Goal: Task Accomplishment & Management: Use online tool/utility

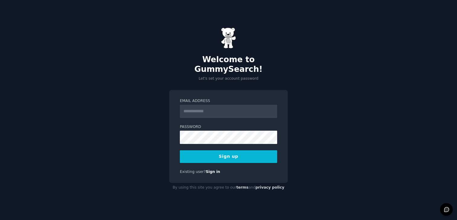
click at [214, 105] on input "Email Address" at bounding box center [228, 111] width 97 height 13
type input "**********"
click at [223, 151] on button "Sign up" at bounding box center [228, 157] width 97 height 13
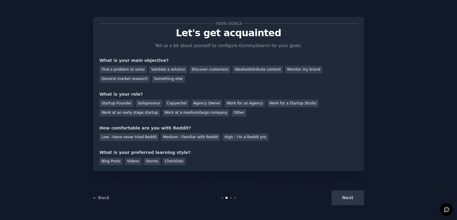
click at [347, 198] on div "Next" at bounding box center [319, 198] width 90 height 15
click at [347, 197] on div "Next" at bounding box center [319, 198] width 90 height 15
click at [226, 198] on div at bounding box center [227, 198] width 2 height 2
click at [202, 128] on div "How comfortable are you with Reddit?" at bounding box center [228, 128] width 258 height 6
click at [201, 139] on div "Medium - Familiar with Reddit" at bounding box center [190, 138] width 59 height 8
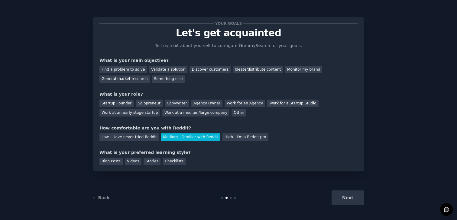
click at [202, 138] on div "Medium - Familiar with Reddit" at bounding box center [190, 138] width 59 height 8
click at [125, 80] on div "General market research" at bounding box center [124, 80] width 50 height 8
click at [212, 72] on div "Discover customers" at bounding box center [210, 70] width 41 height 8
click at [190, 113] on div "Work at a medium/large company" at bounding box center [195, 113] width 67 height 8
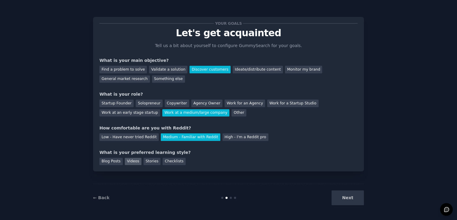
click at [132, 162] on div "Videos" at bounding box center [133, 162] width 17 height 8
click at [355, 199] on button "Next" at bounding box center [348, 198] width 32 height 15
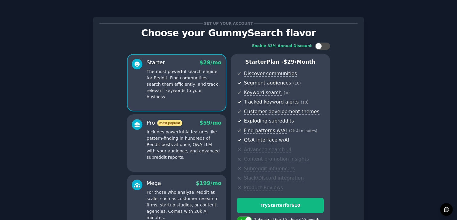
scroll to position [70, 0]
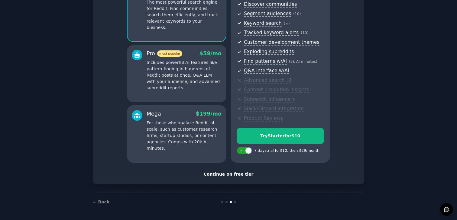
click at [236, 175] on div "Continue on free tier" at bounding box center [228, 174] width 258 height 6
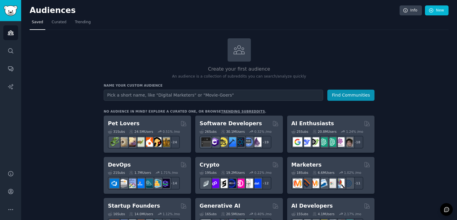
click at [163, 95] on input "text" at bounding box center [214, 95] width 220 height 11
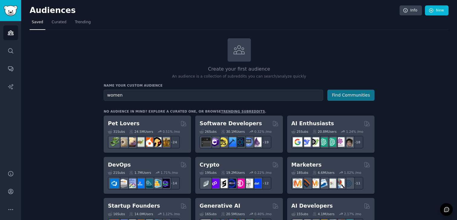
type input "women"
click at [342, 94] on button "Find Communities" at bounding box center [350, 95] width 47 height 11
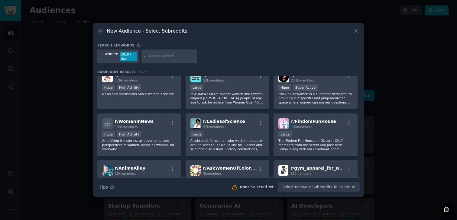
scroll to position [102, 0]
click at [166, 55] on input "text" at bounding box center [172, 56] width 46 height 5
type input "female"
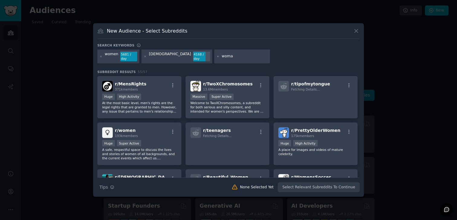
type input "woman"
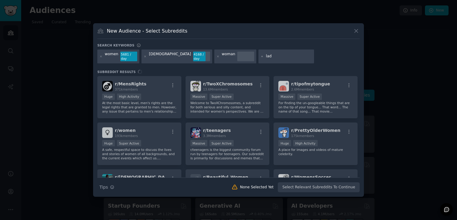
type input "lady"
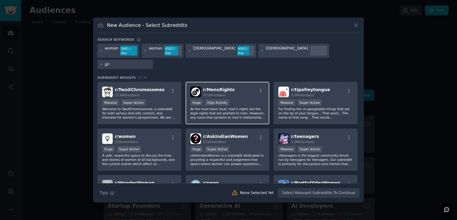
type input "girl"
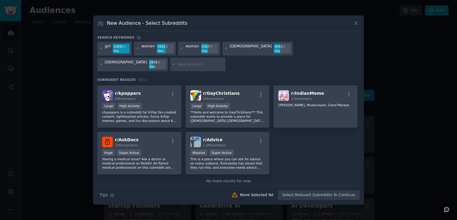
scroll to position [678, 0]
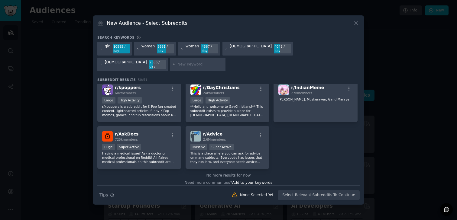
click at [103, 50] on icon at bounding box center [100, 48] width 3 height 3
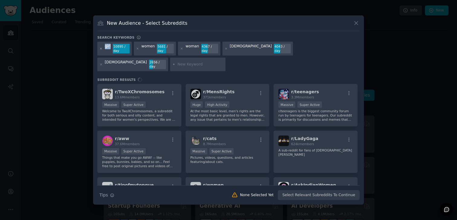
click at [102, 50] on icon at bounding box center [100, 48] width 3 height 3
click at [101, 49] on icon at bounding box center [101, 49] width 2 height 2
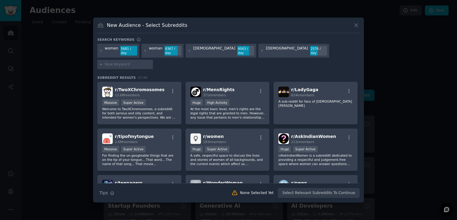
click at [137, 57] on div "women 5681 / day" at bounding box center [118, 51] width 42 height 14
click at [100, 53] on icon at bounding box center [100, 50] width 3 height 3
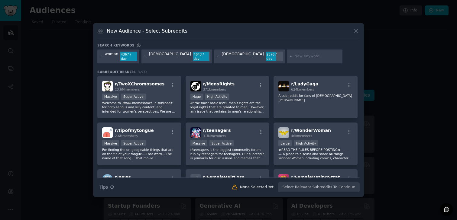
click at [101, 56] on icon at bounding box center [101, 57] width 2 height 2
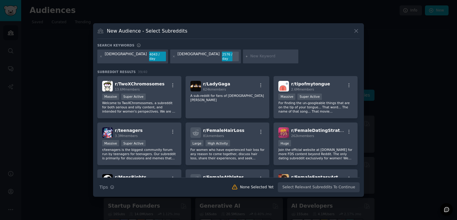
click at [101, 56] on icon at bounding box center [101, 57] width 2 height 2
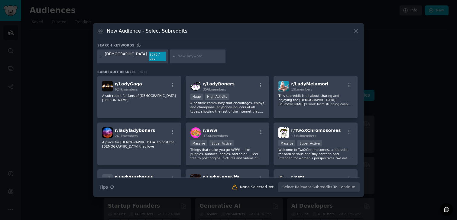
click at [101, 56] on icon at bounding box center [101, 57] width 2 height 2
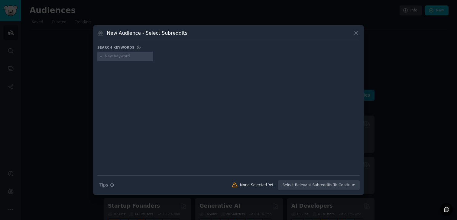
click at [109, 58] on input "text" at bounding box center [128, 56] width 46 height 5
type input "mom"
